Goal: Task Accomplishment & Management: Use online tool/utility

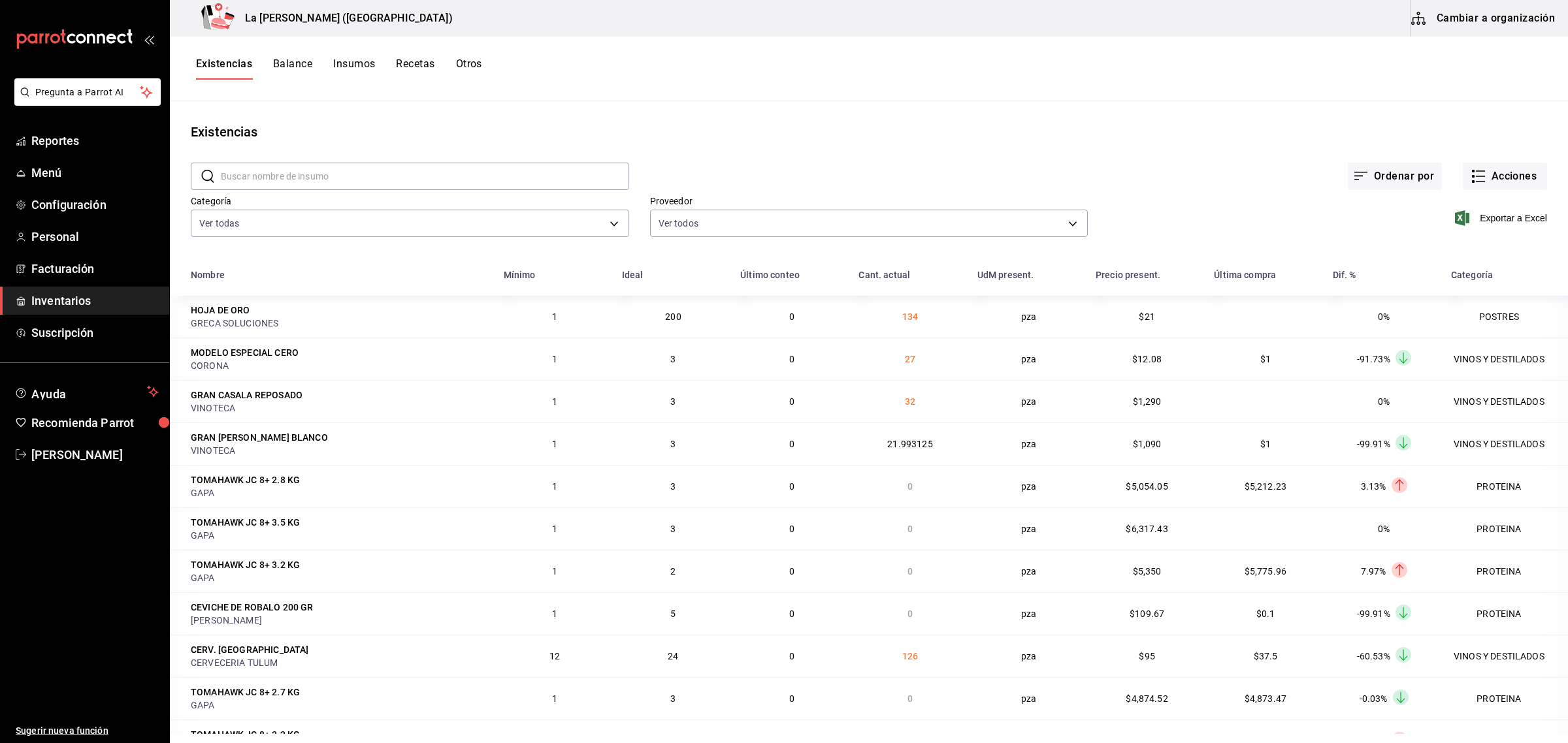
click at [70, 308] on span "Inventarios" at bounding box center [95, 300] width 128 height 18
click at [325, 224] on body "Pregunta a Parrot AI Reportes Menú Configuración Personal Facturación Inventari…" at bounding box center [784, 367] width 1568 height 734
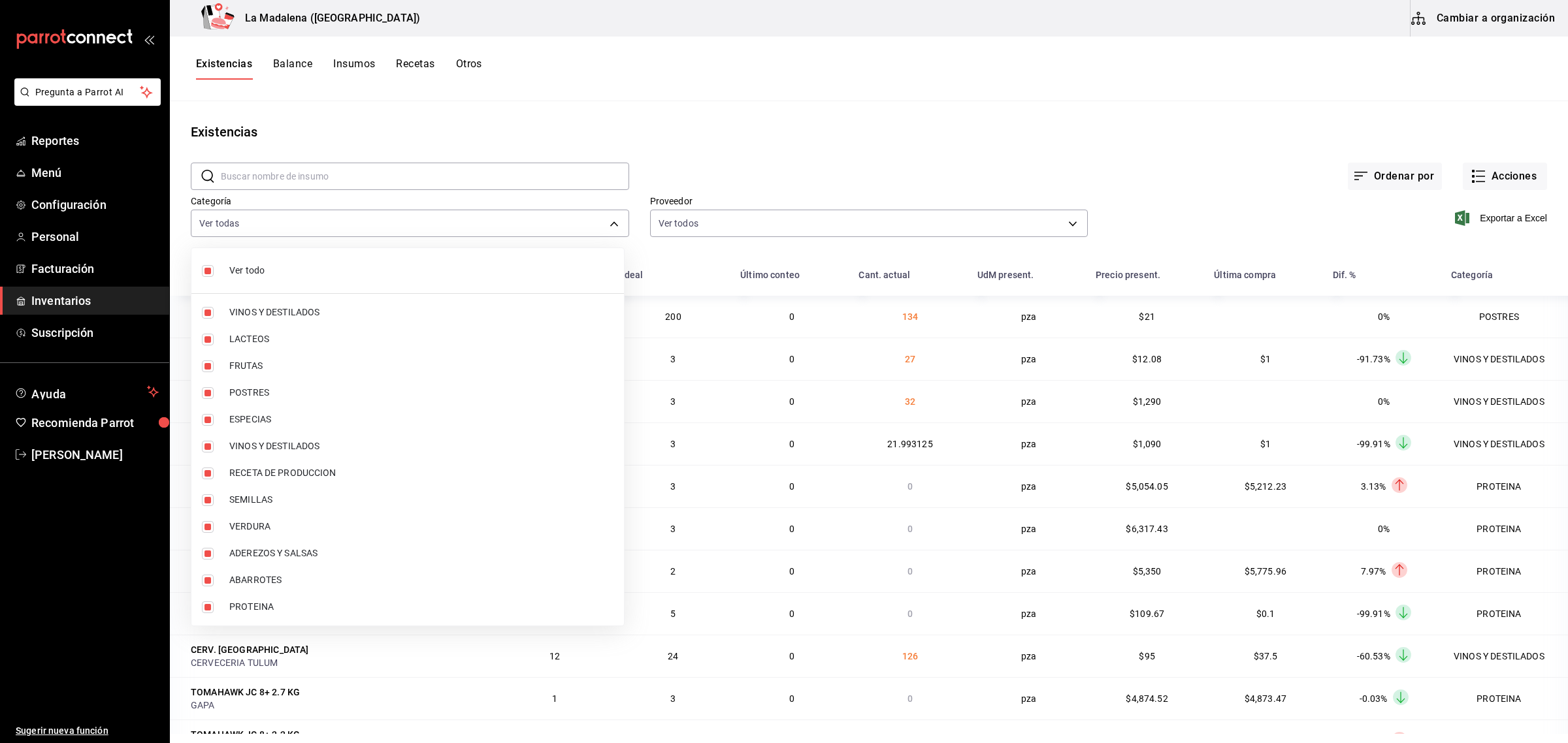
click at [230, 281] on li "Ver todo" at bounding box center [408, 270] width 432 height 34
checkbox input "false"
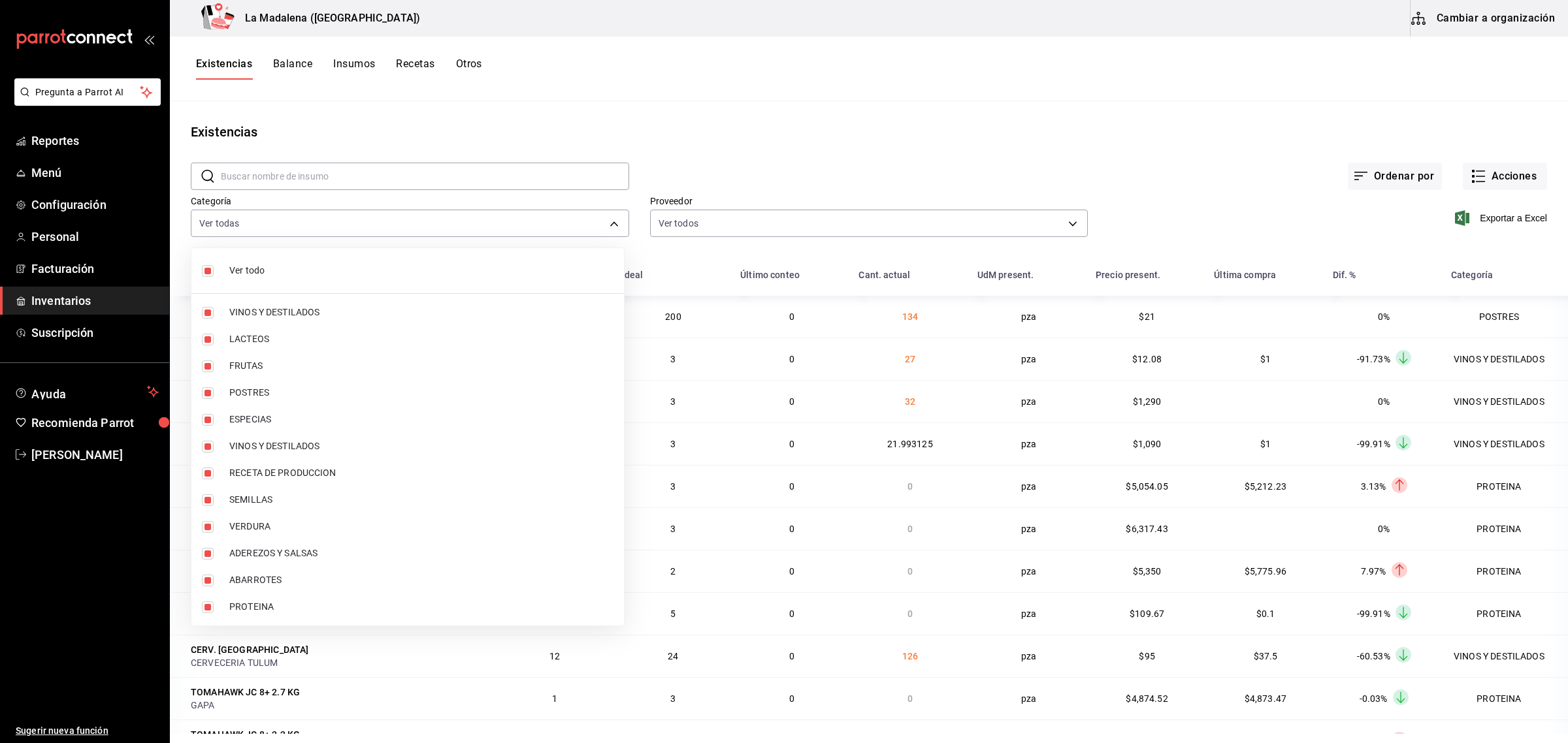
checkbox input "false"
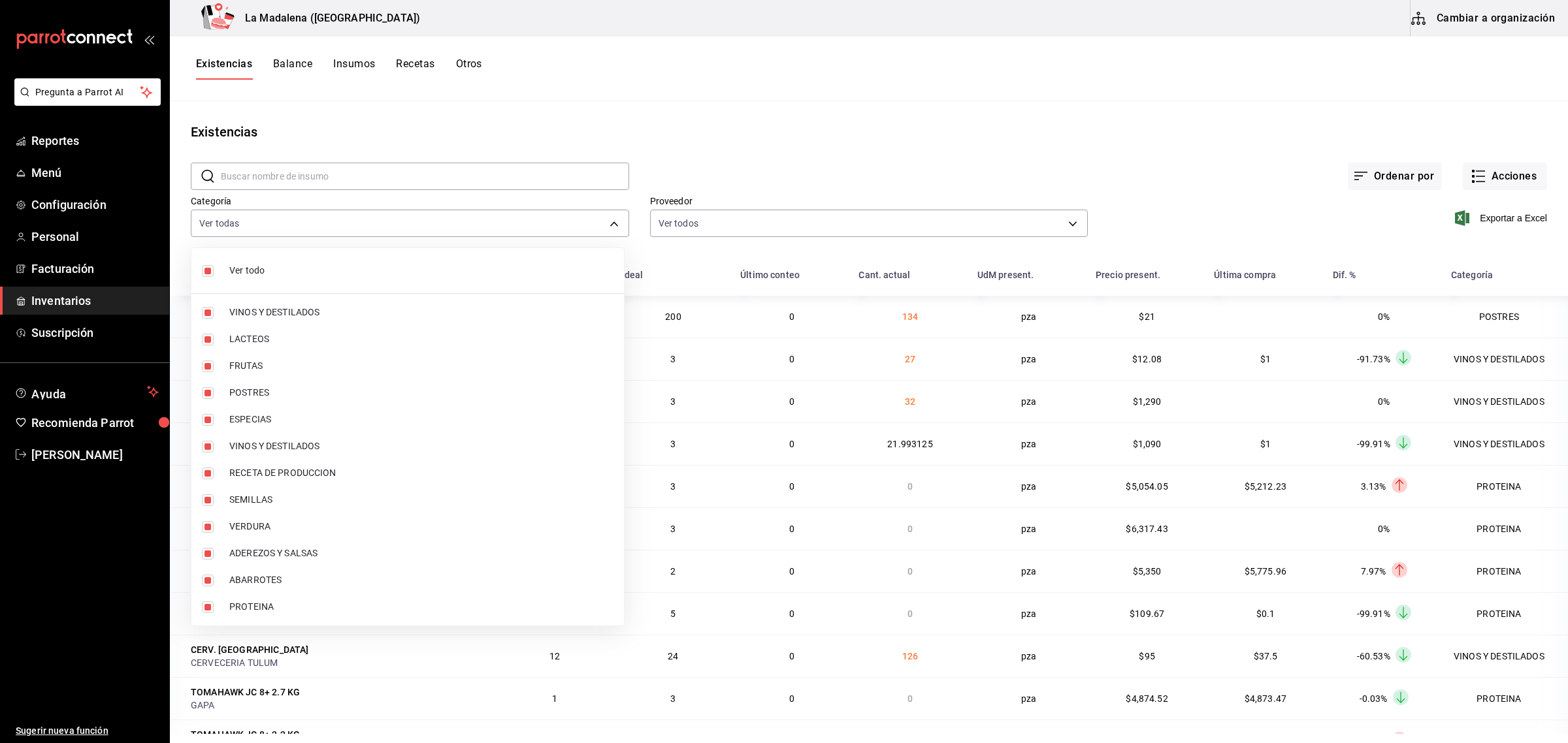
checkbox input "false"
click at [205, 396] on input "checkbox" at bounding box center [207, 392] width 11 height 11
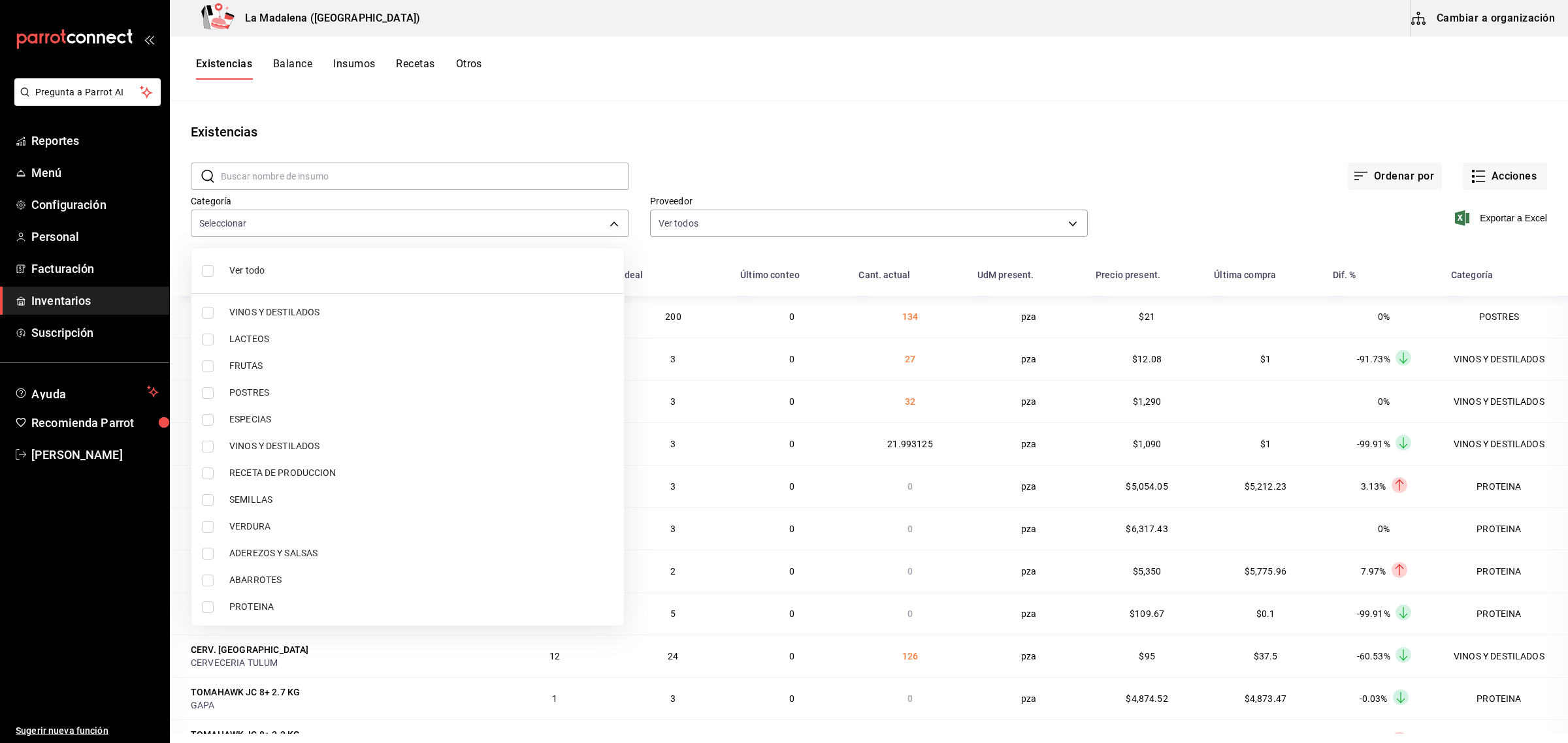
checkbox input "true"
type input "300b8f87-2b59-439f-b980-3e97300322fa"
click at [207, 606] on input "checkbox" at bounding box center [207, 607] width 11 height 11
checkbox input "true"
type input "300b8f87-2b59-439f-b980-3e97300322fa,89020659-a685-42c8-84d5-b1543ef933a3"
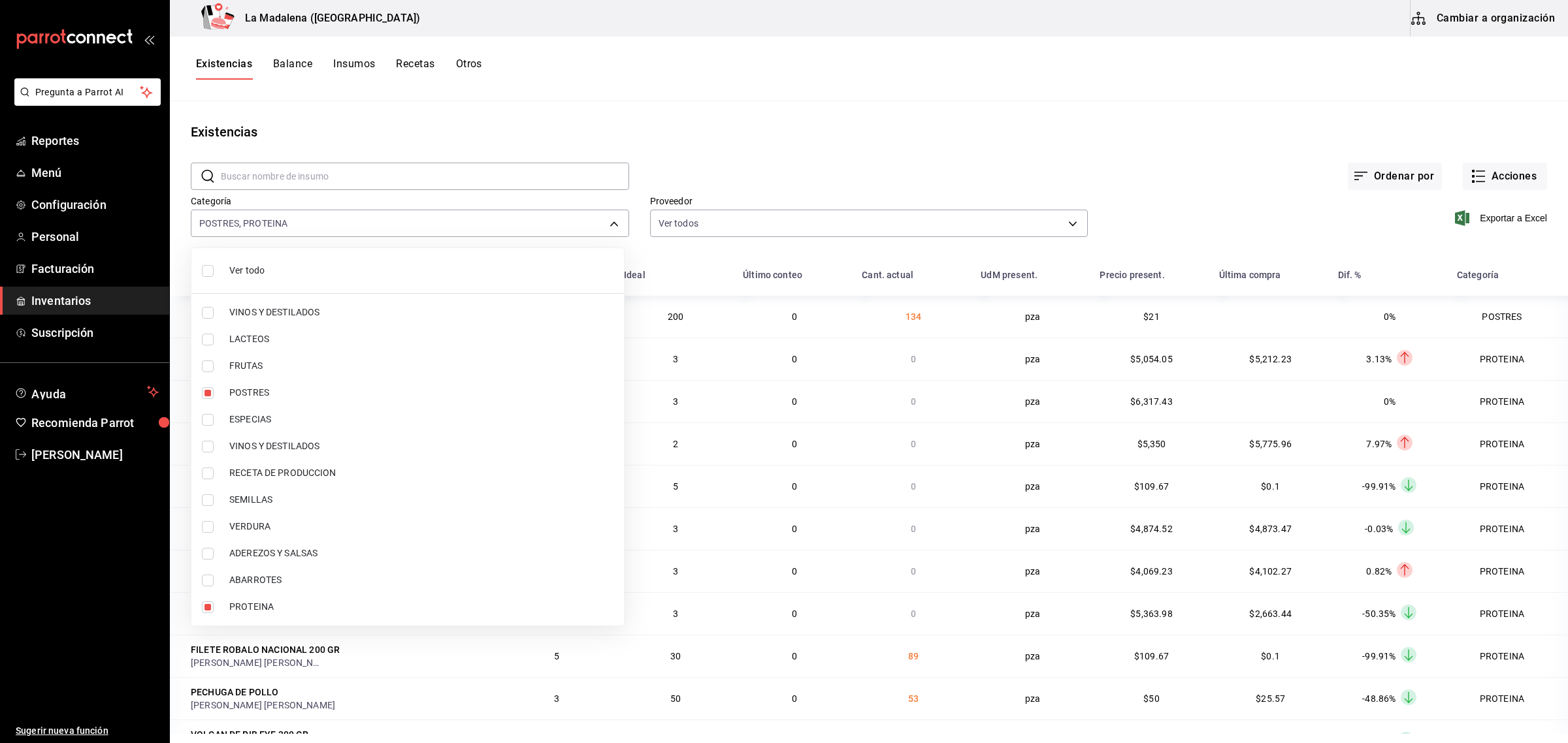
click at [1070, 66] on div at bounding box center [784, 371] width 1568 height 743
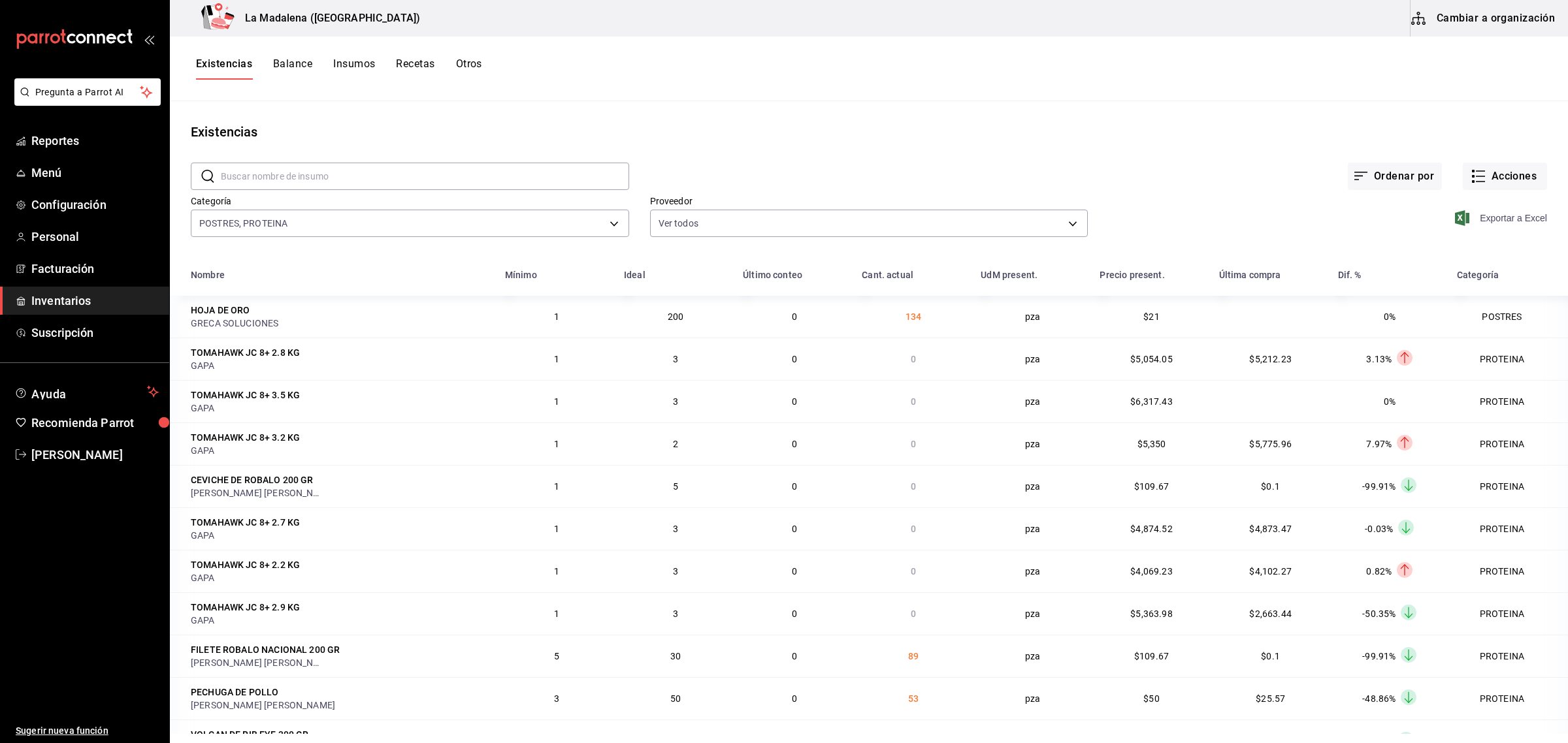
click at [1488, 214] on span "Exportar a Excel" at bounding box center [1502, 218] width 89 height 16
click at [1498, 222] on span "Exportar a Excel" at bounding box center [1502, 218] width 89 height 16
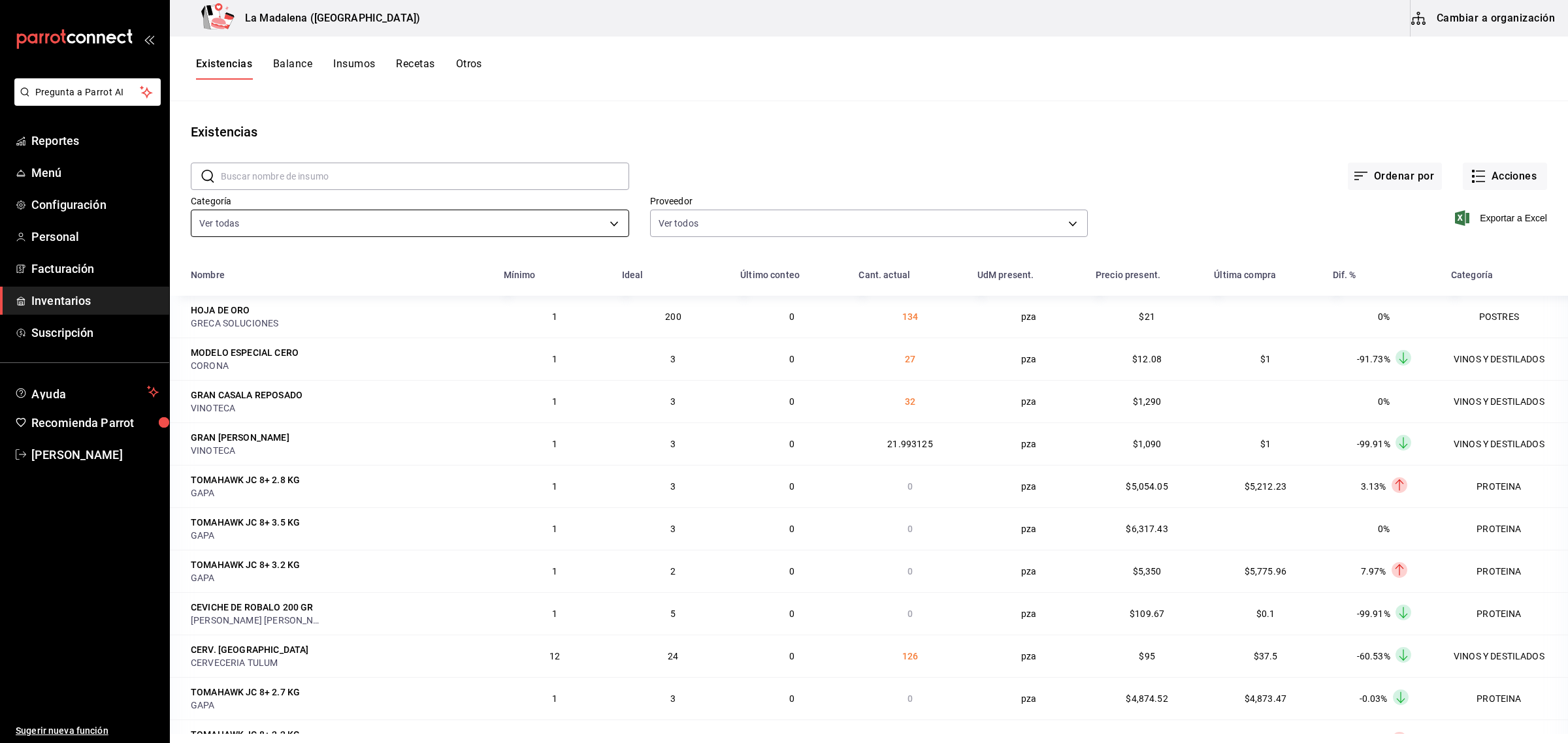
click at [251, 228] on body "Pregunta a Parrot AI Reportes Menú Configuración Personal Facturación Inventari…" at bounding box center [784, 367] width 1568 height 734
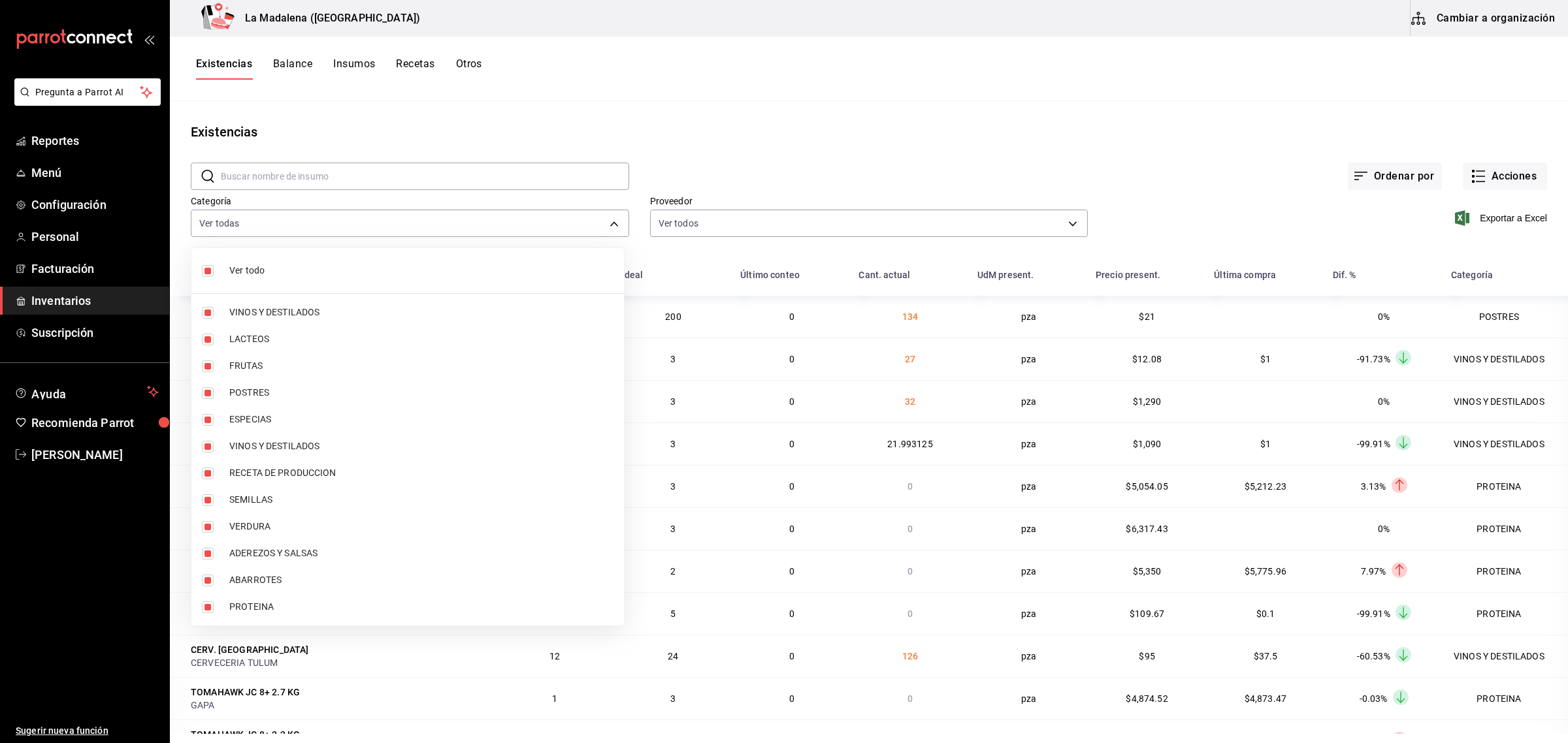
click at [214, 266] on label at bounding box center [210, 270] width 17 height 11
click at [214, 266] on input "checkbox" at bounding box center [207, 270] width 11 height 11
checkbox input "true"
type input "be0ce7a6-2660-4f84-b744-857dbbbd8cf4,a36e3bca-10a6-43db-a253-e8528f4586c4,75fe1…"
checkbox input "true"
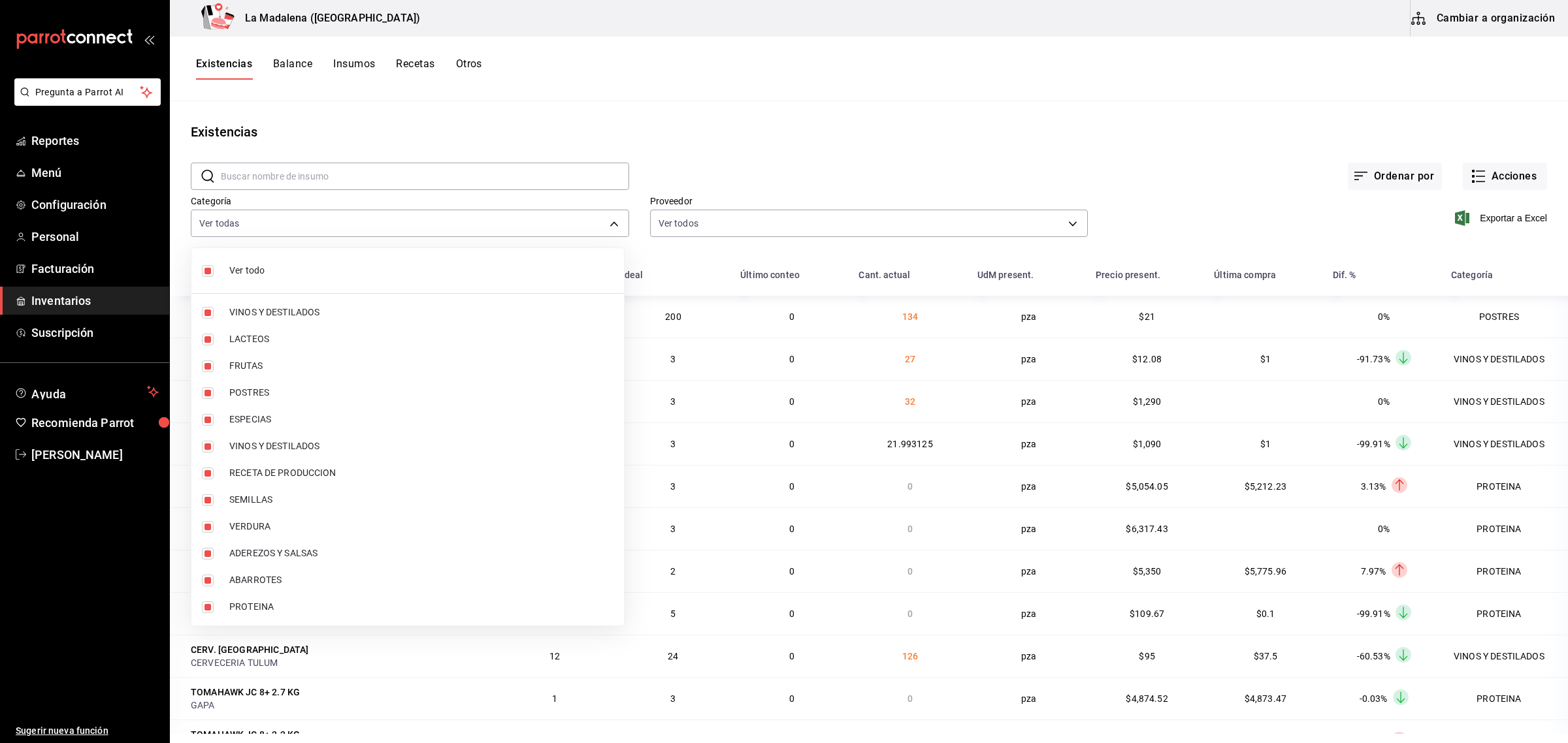
checkbox input "true"
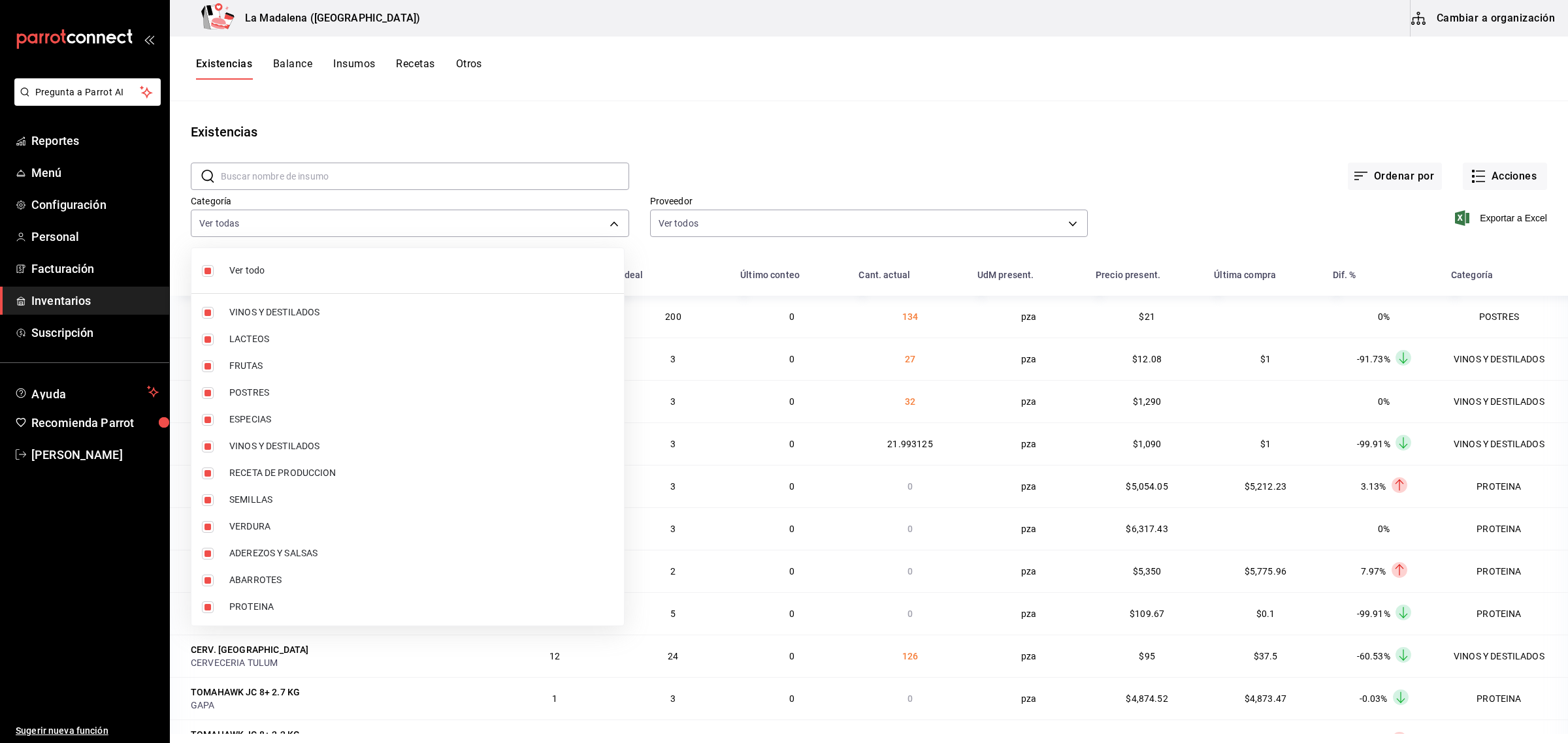
checkbox input "true"
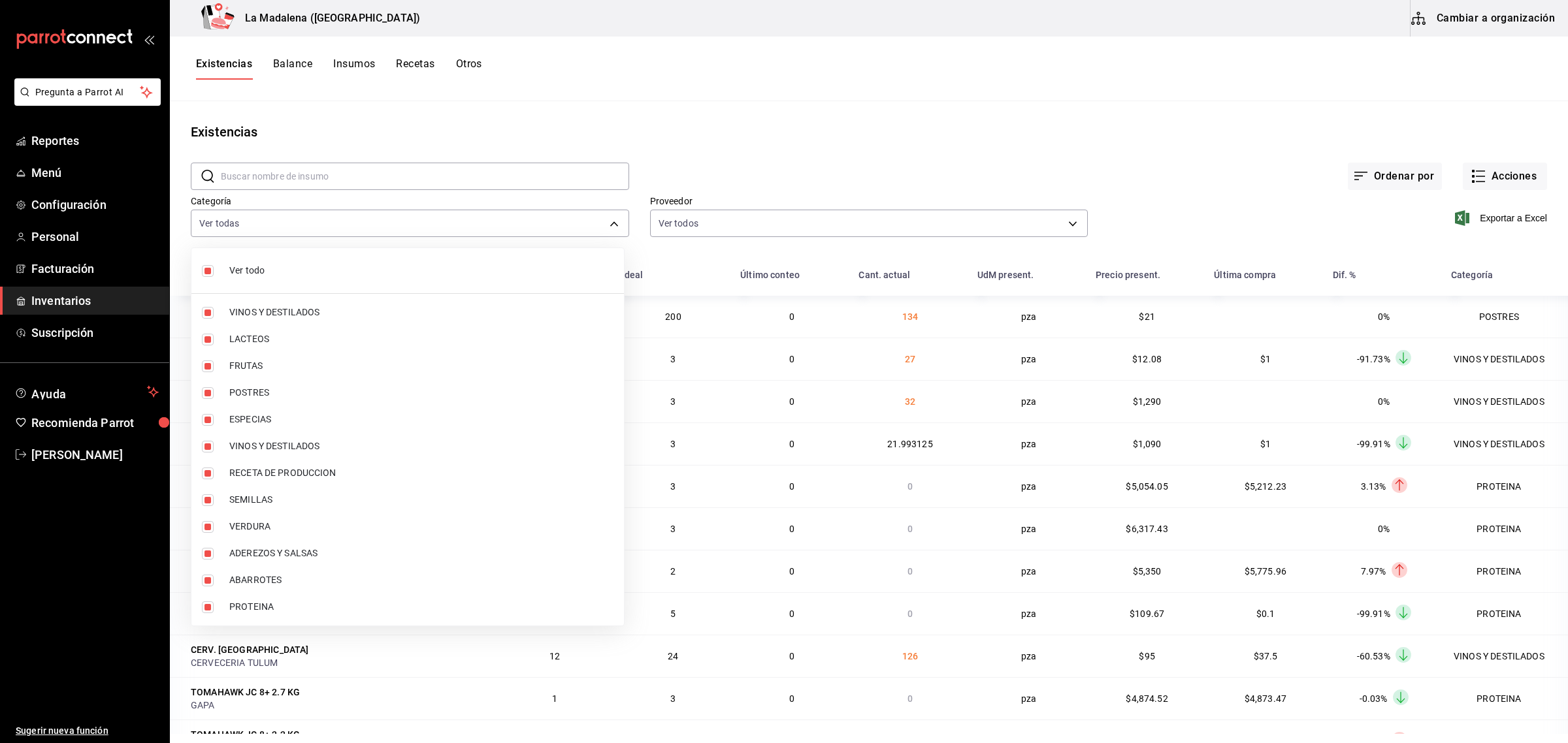
checkbox input "true"
click at [207, 270] on input "checkbox" at bounding box center [207, 270] width 11 height 11
checkbox input "false"
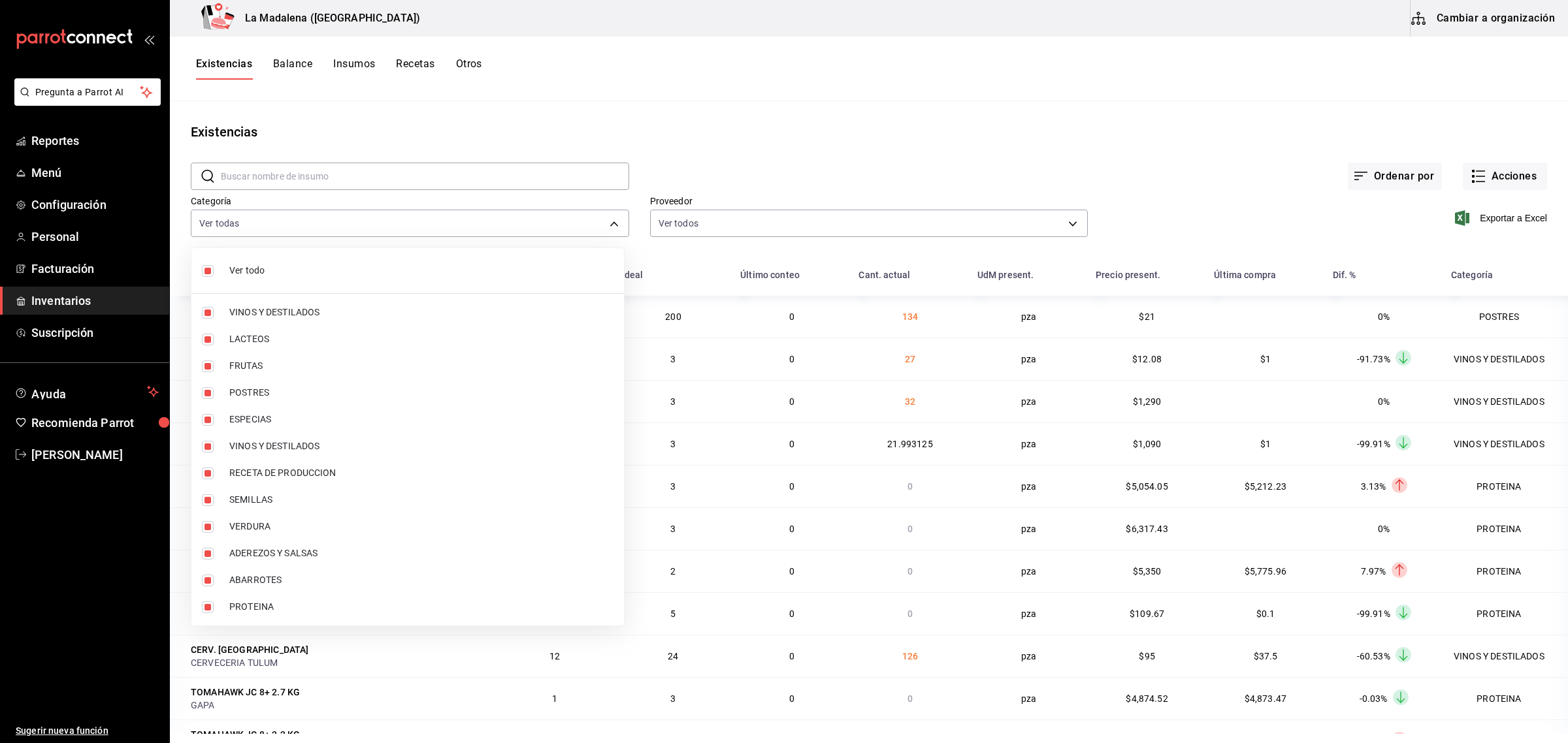
checkbox input "false"
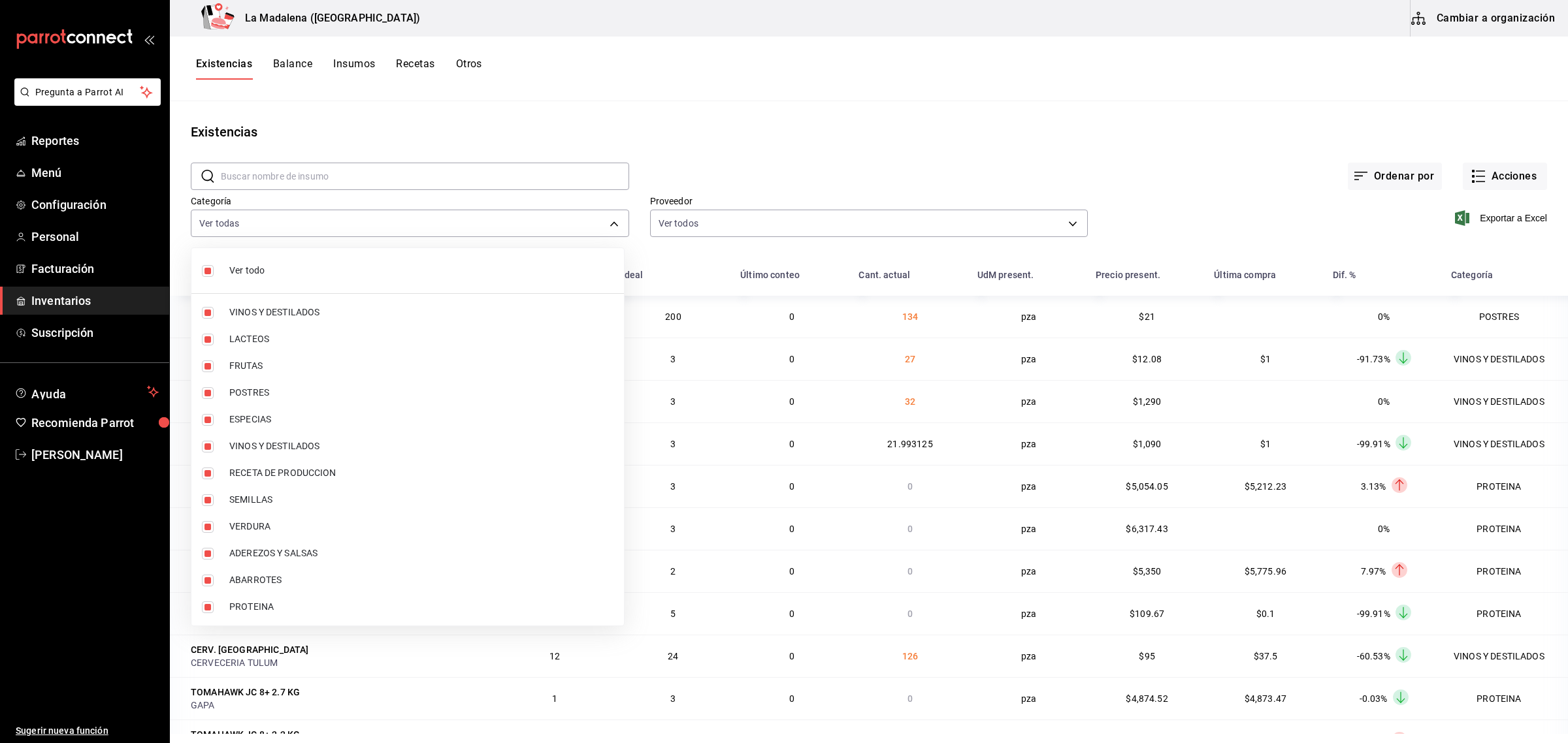
checkbox input "false"
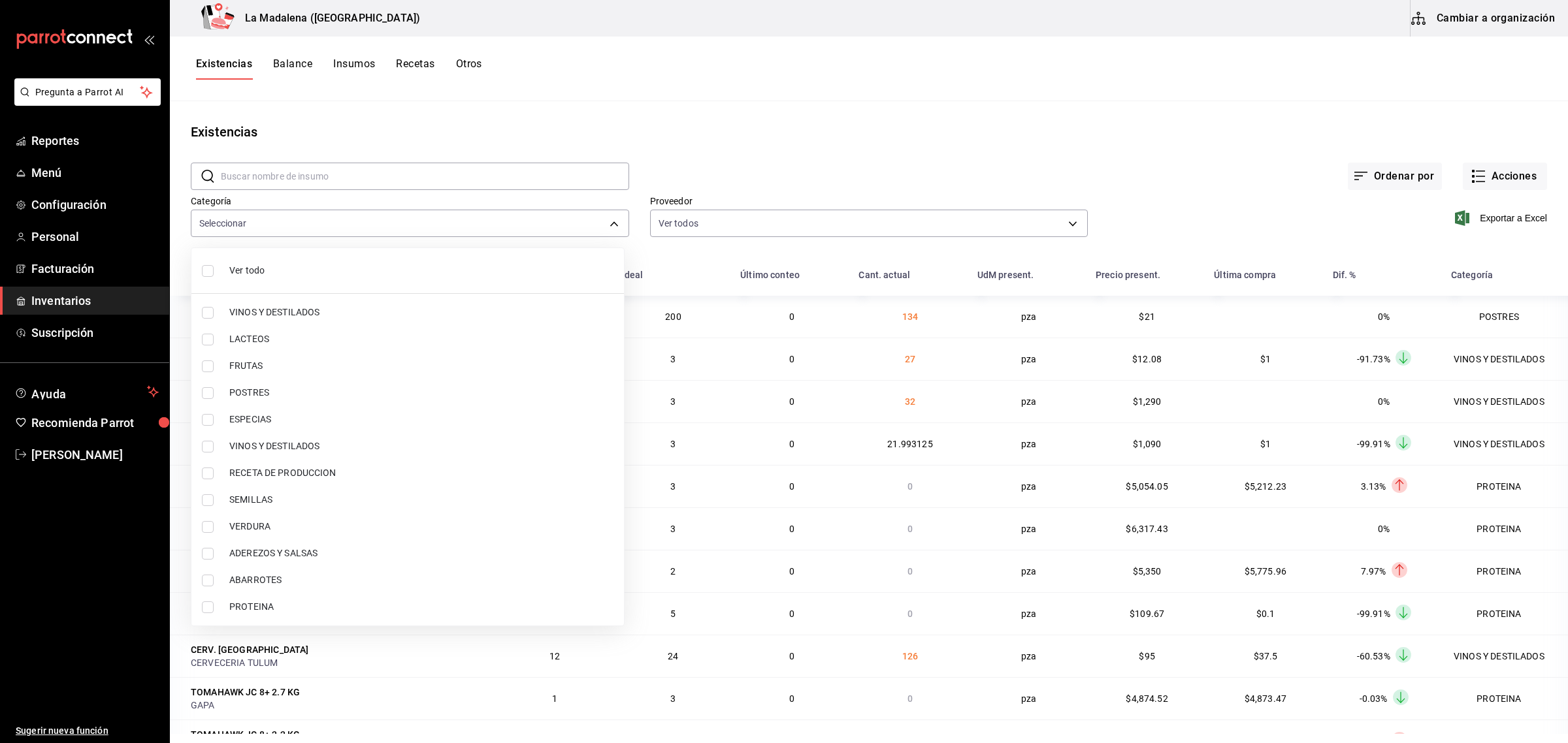
click at [203, 399] on li "POSTRES" at bounding box center [408, 392] width 432 height 27
type input "300b8f87-2b59-439f-b980-3e97300322fa"
checkbox input "true"
click at [201, 609] on li "PROTEINA" at bounding box center [408, 607] width 432 height 27
type input "300b8f87-2b59-439f-b980-3e97300322fa,89020659-a685-42c8-84d5-b1543ef933a3"
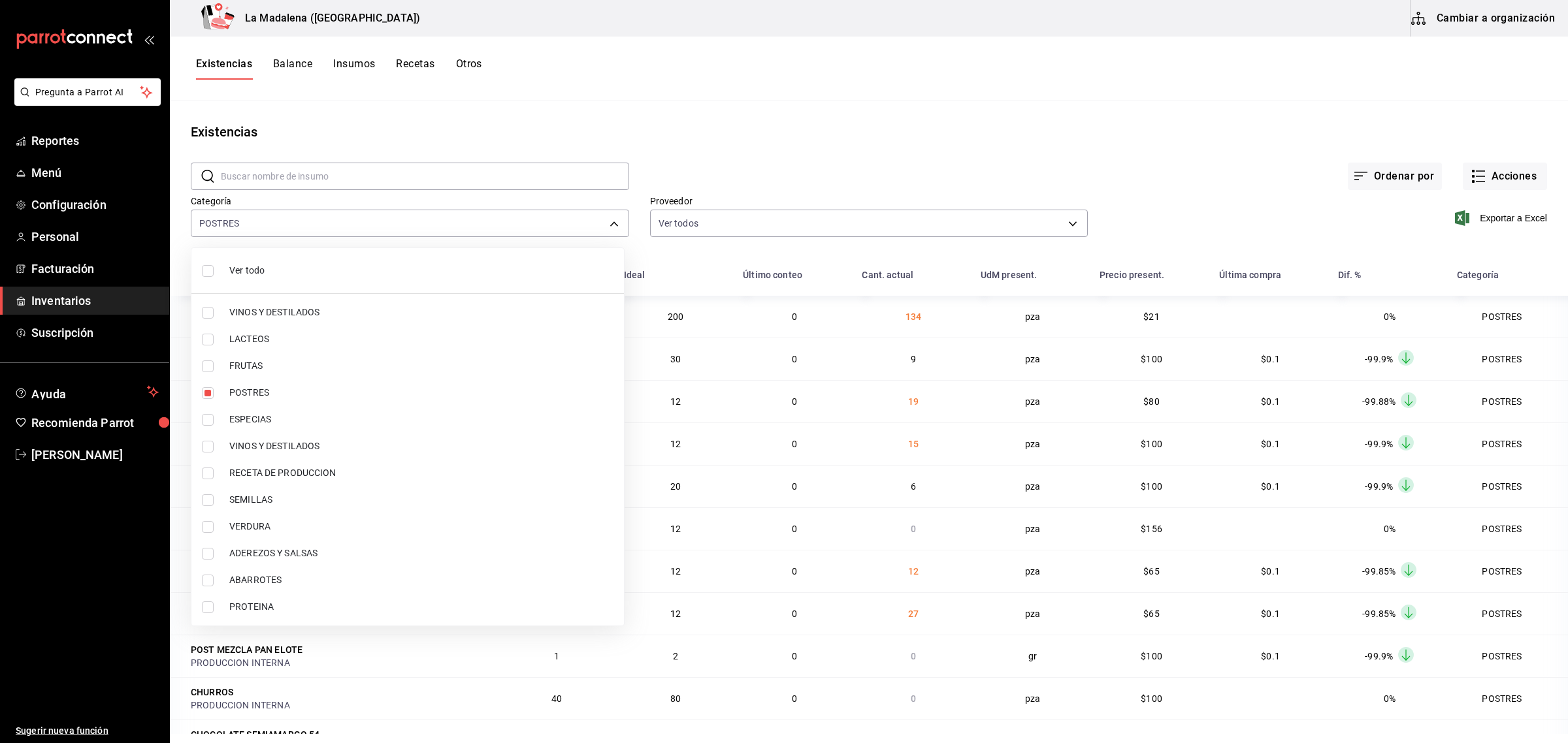
checkbox input "true"
click at [1172, 112] on div at bounding box center [784, 371] width 1568 height 743
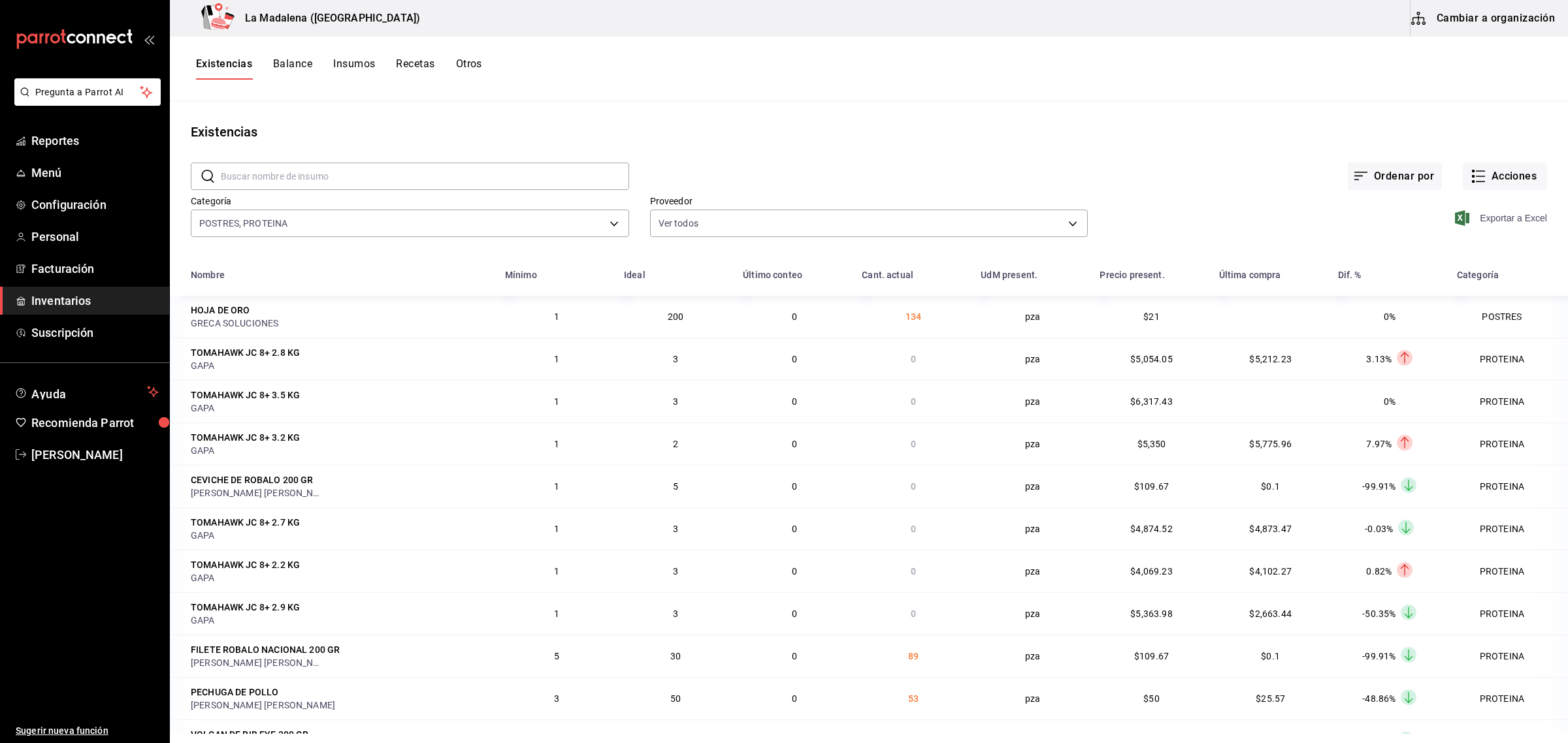
click at [1466, 223] on span "Exportar a Excel" at bounding box center [1502, 218] width 89 height 16
